Goal: Check status: Check status

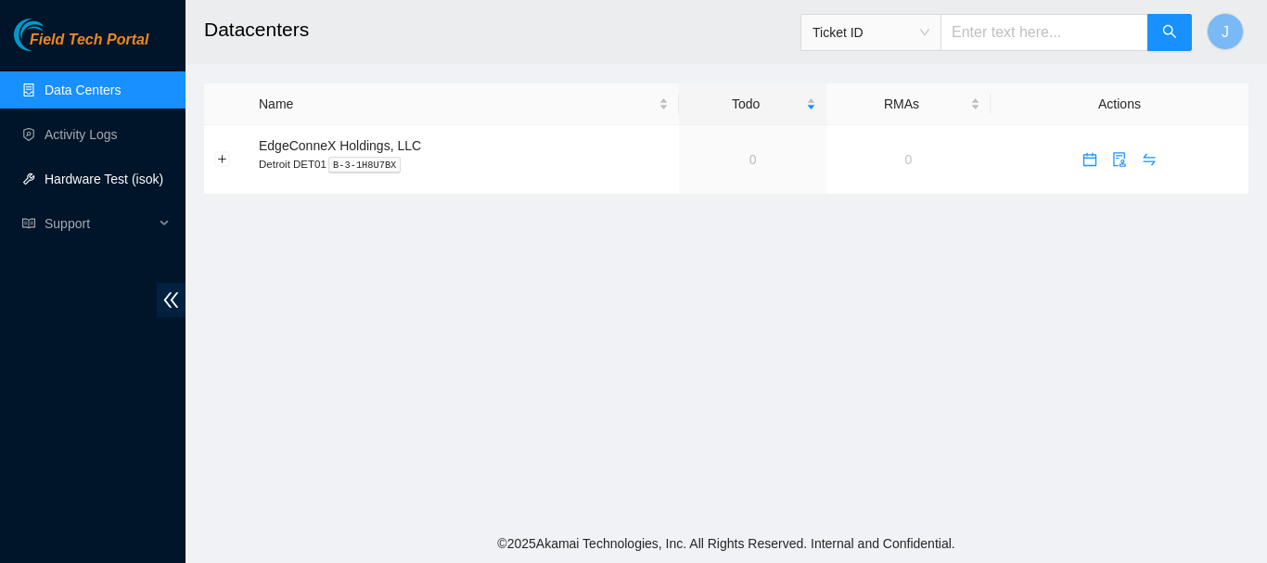
click at [92, 174] on link "Hardware Test (isok)" at bounding box center [104, 179] width 119 height 15
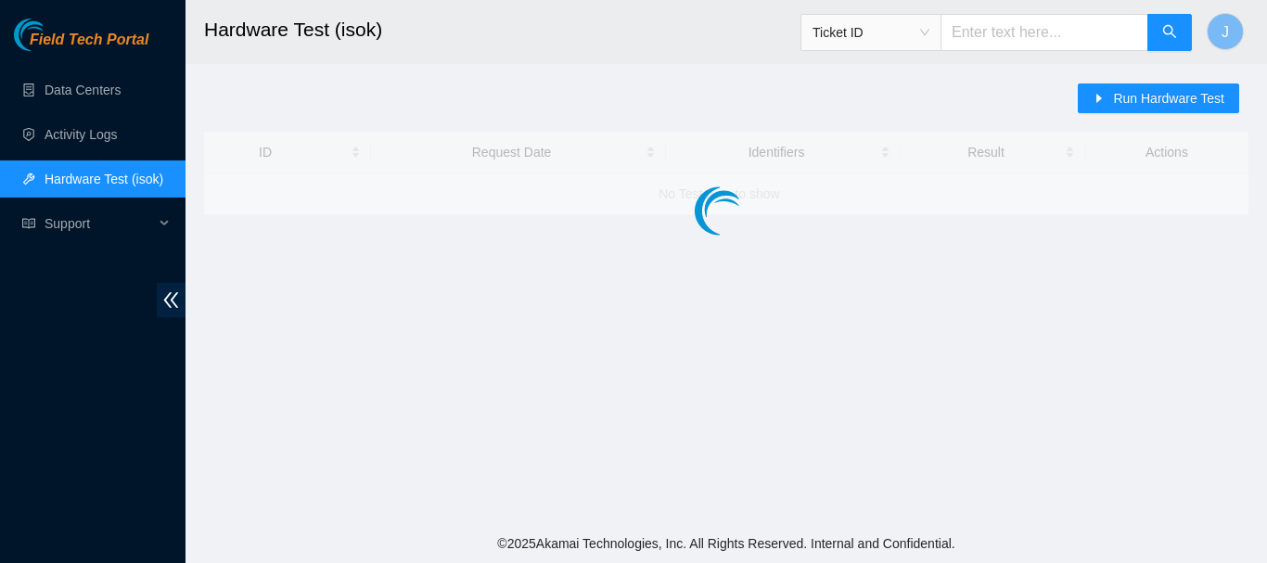
click at [92, 174] on link "Hardware Test (isok)" at bounding box center [104, 179] width 119 height 15
click at [84, 131] on link "Activity Logs" at bounding box center [81, 134] width 73 height 15
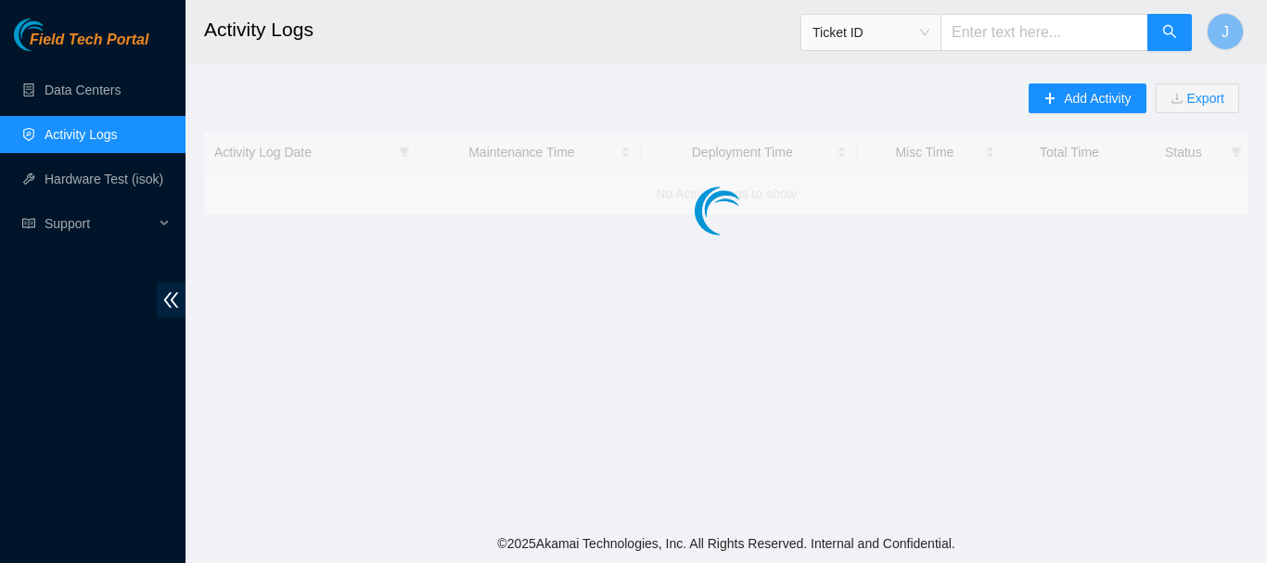
click at [84, 131] on link "Activity Logs" at bounding box center [81, 134] width 73 height 15
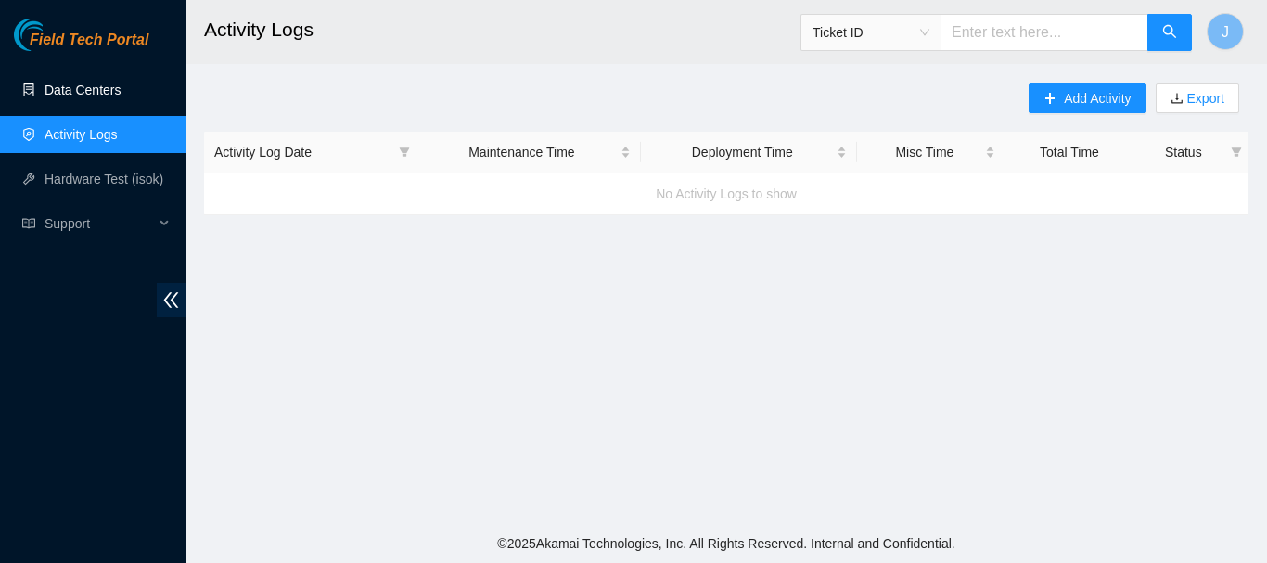
click at [96, 87] on link "Data Centers" at bounding box center [83, 90] width 76 height 15
